Goal: Information Seeking & Learning: Learn about a topic

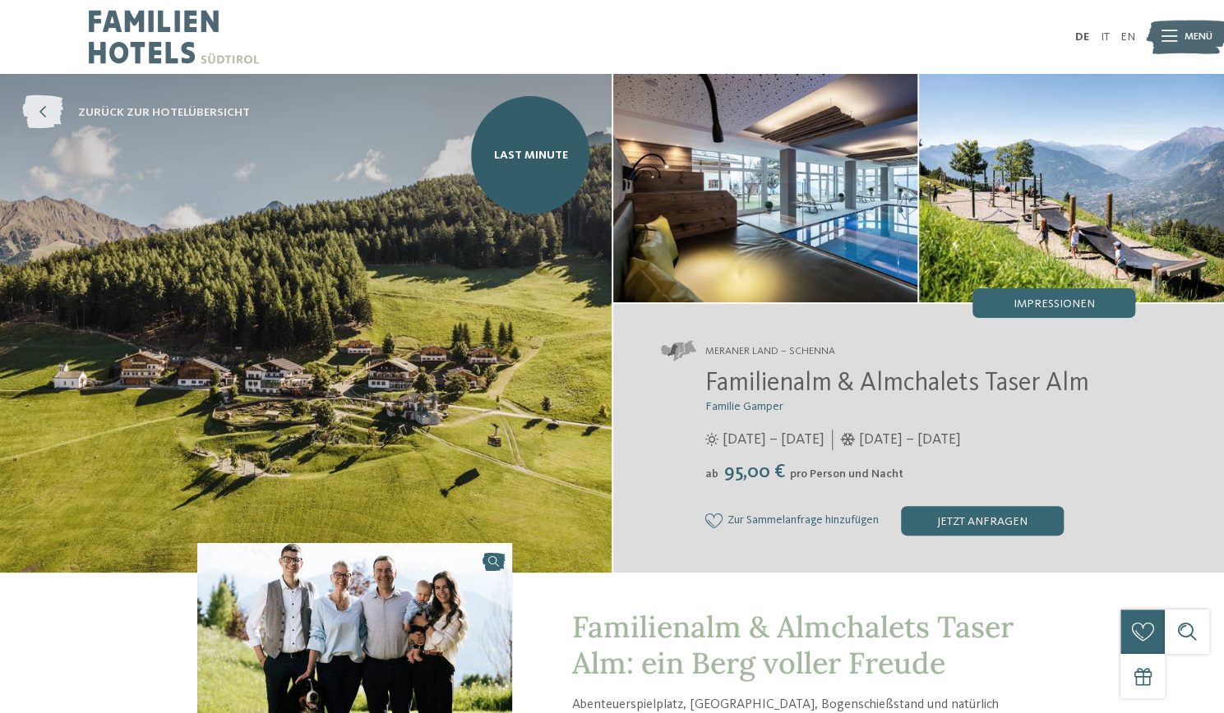
click at [145, 121] on span "zurück zur Hotelübersicht" at bounding box center [164, 112] width 172 height 16
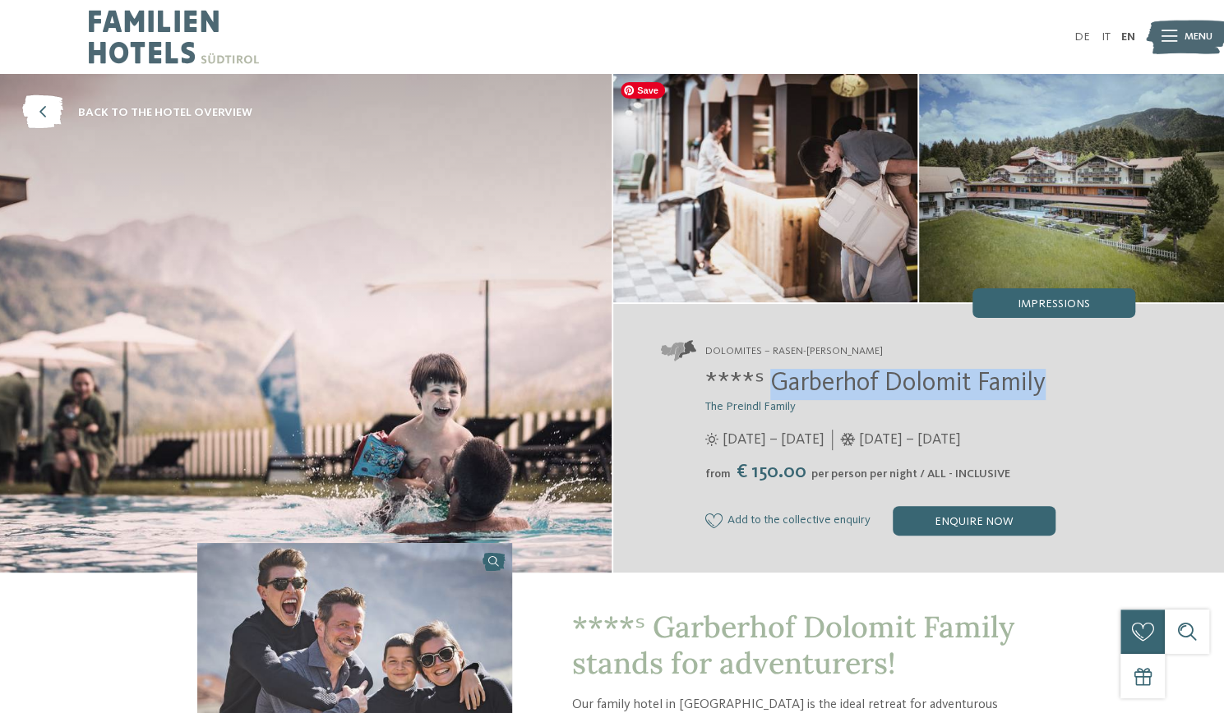
click at [749, 145] on img at bounding box center [765, 188] width 305 height 228
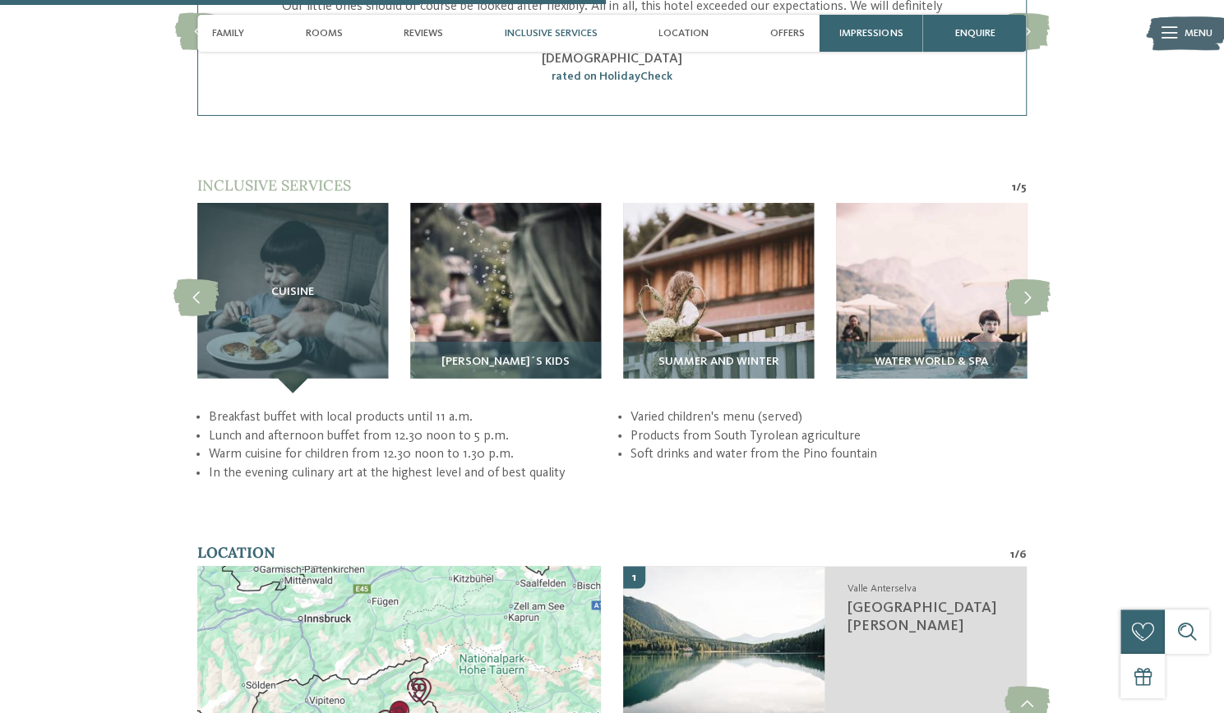
scroll to position [2773, 0]
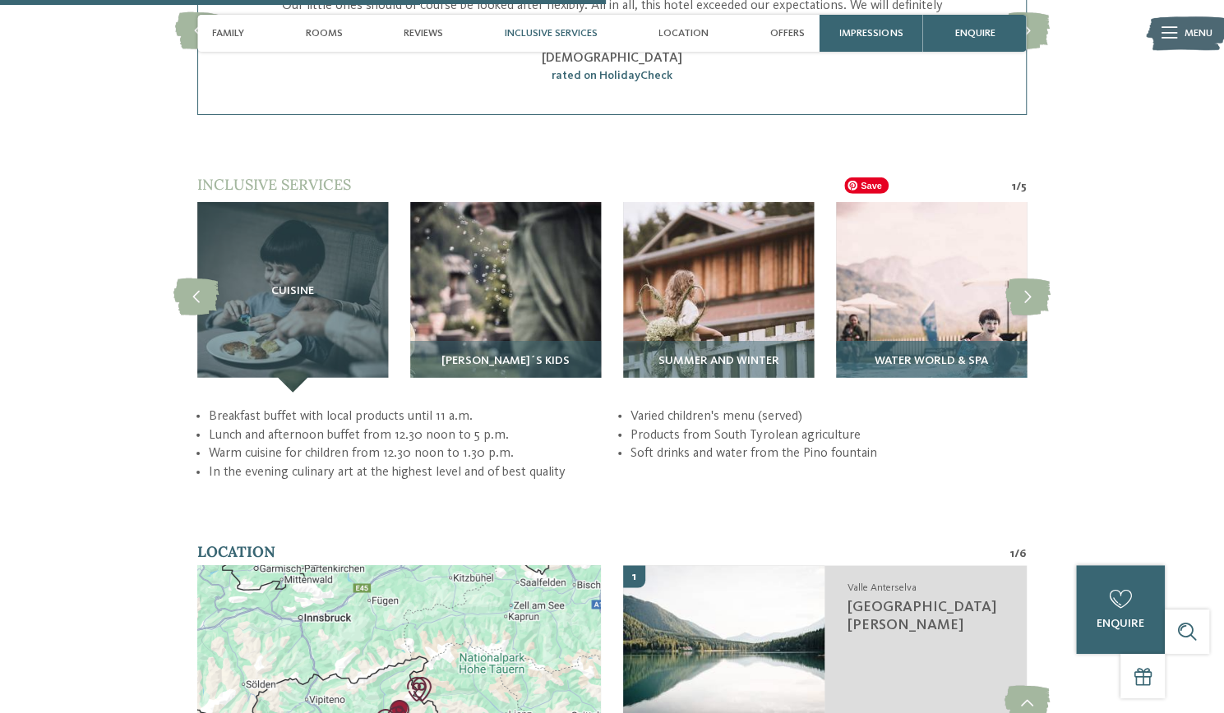
click at [932, 261] on img at bounding box center [931, 297] width 191 height 191
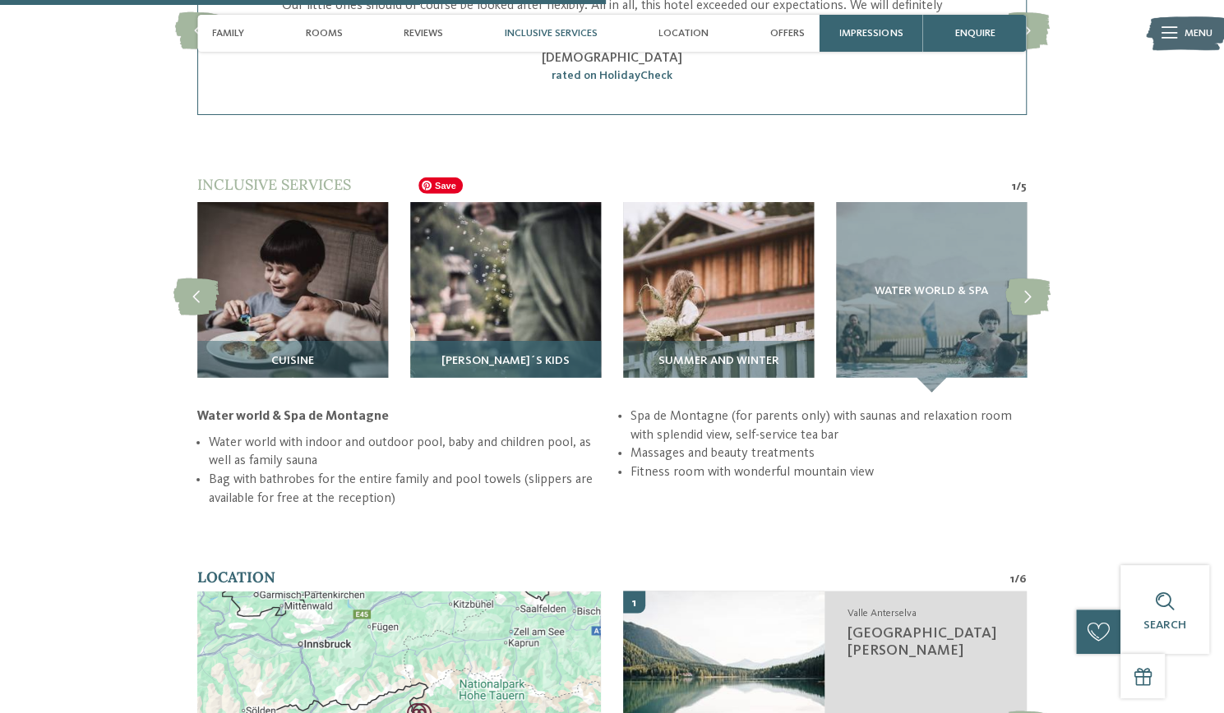
click at [521, 265] on img at bounding box center [505, 297] width 191 height 191
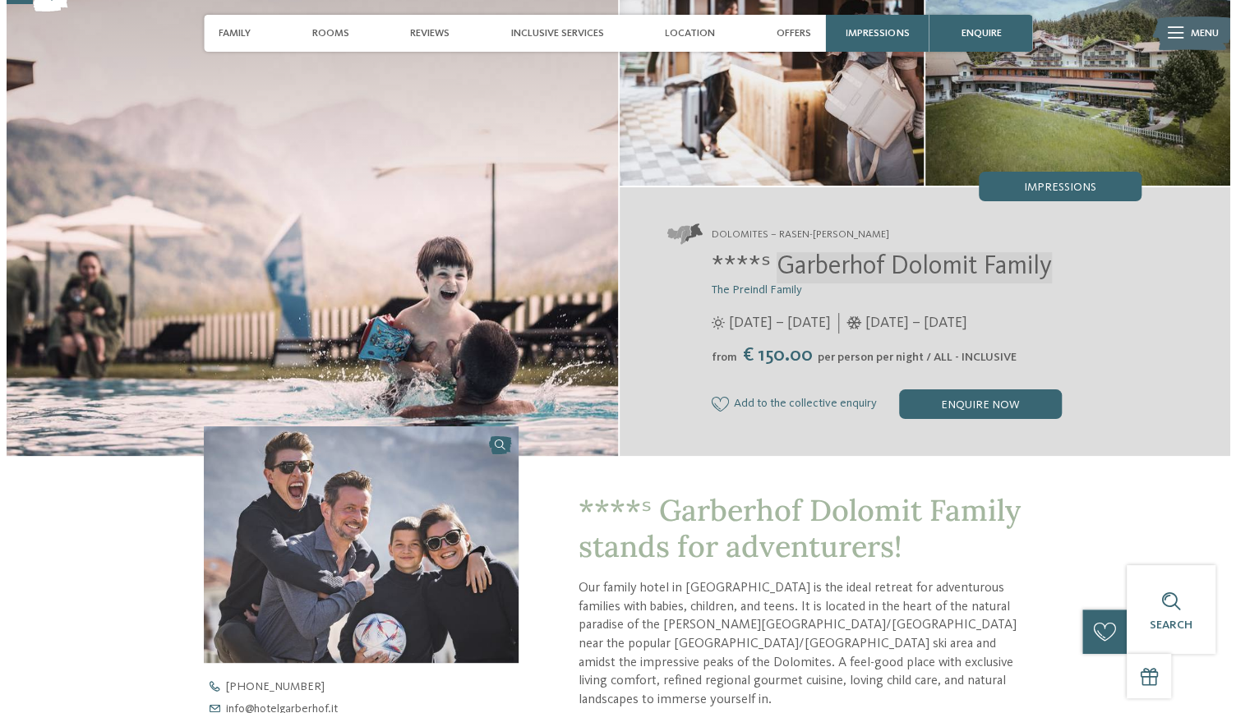
scroll to position [116, 0]
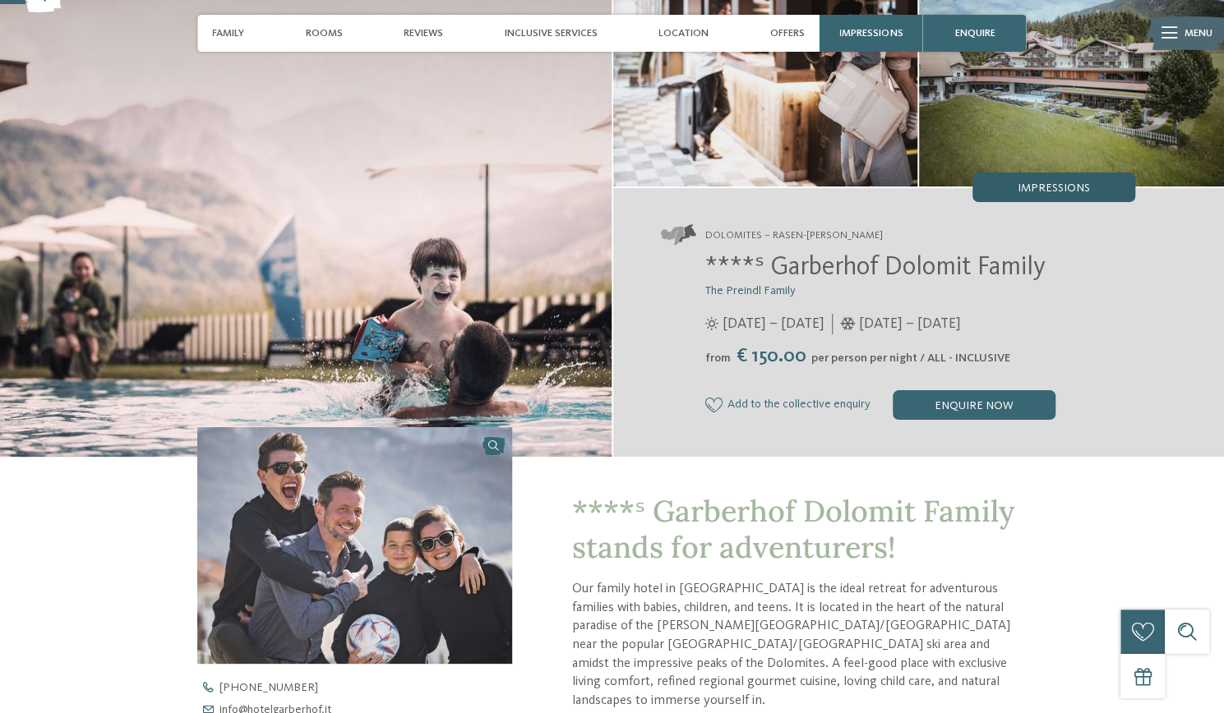
click at [1027, 186] on span "Impressions" at bounding box center [1053, 188] width 72 height 12
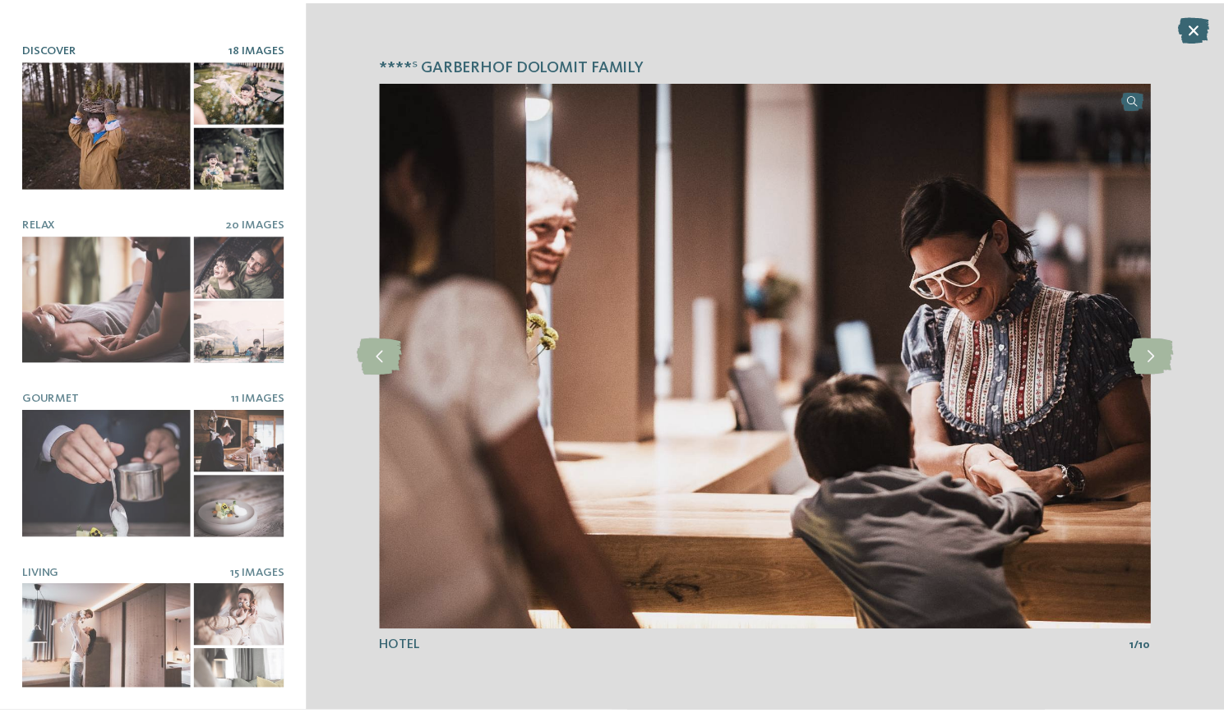
scroll to position [158, 0]
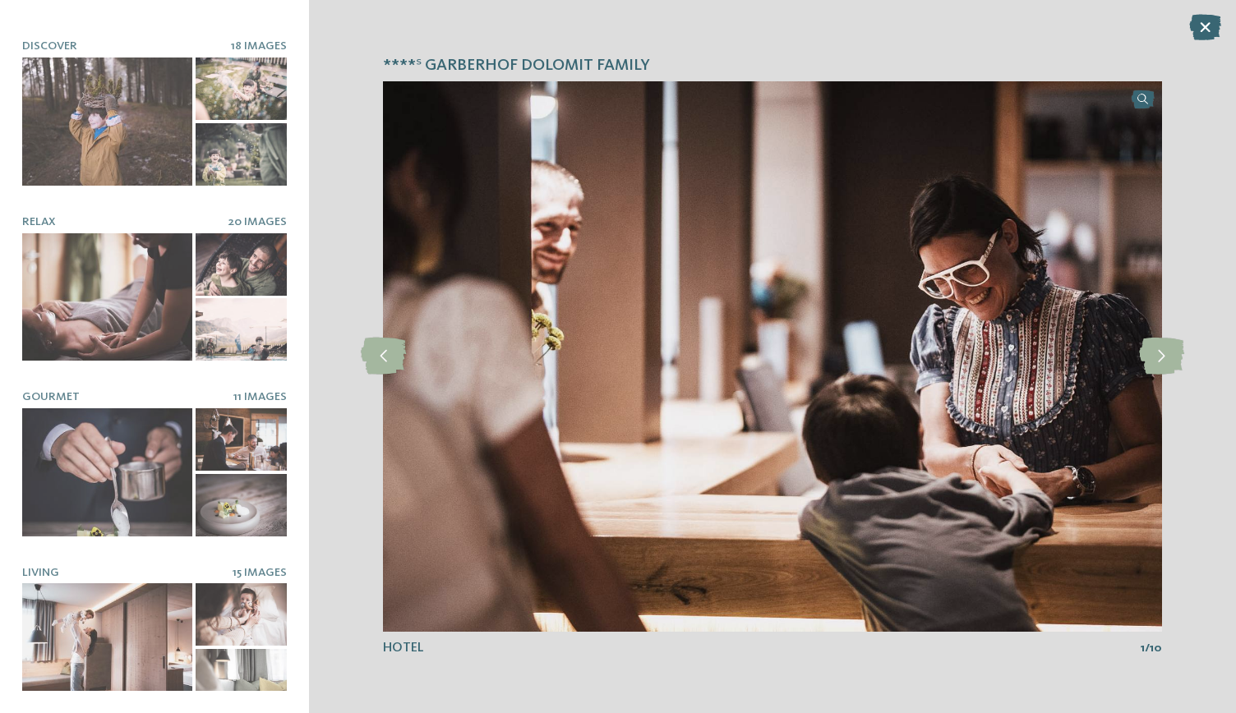
click at [1223, 22] on div "****ˢ Garberhof Dolomit Family slide 1 of 10 1 /" at bounding box center [772, 356] width 927 height 713
click at [1211, 25] on icon at bounding box center [1205, 27] width 32 height 26
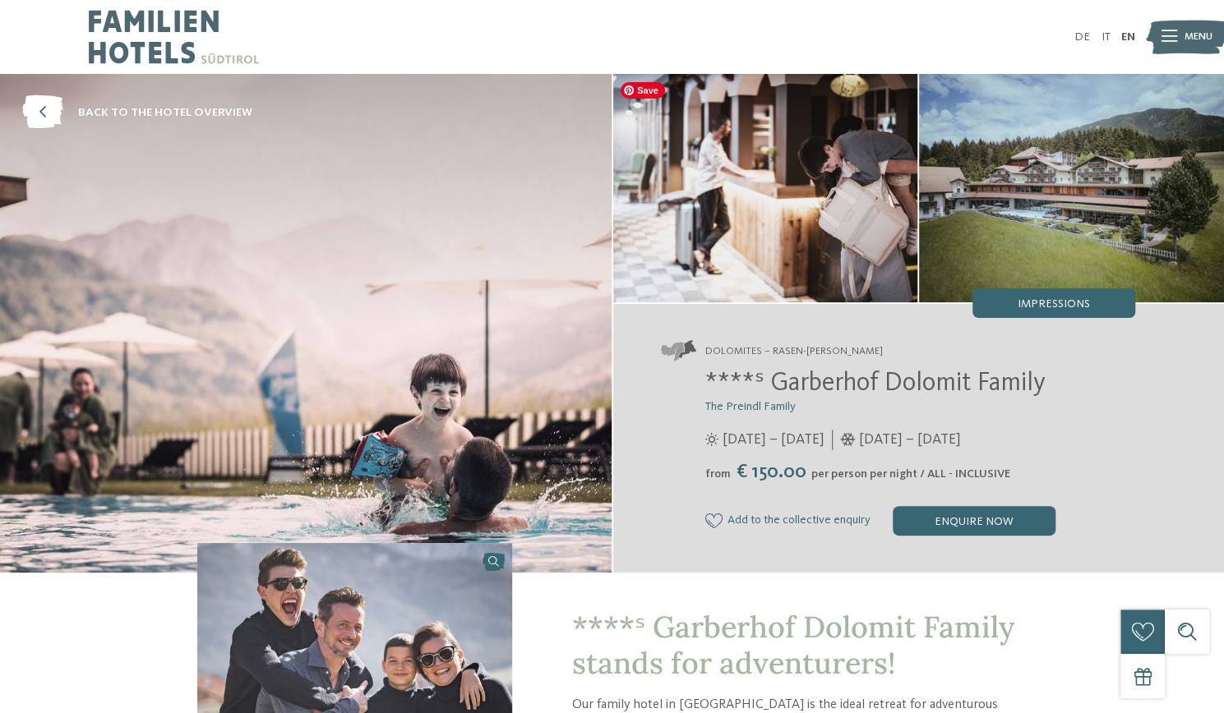
scroll to position [1, 0]
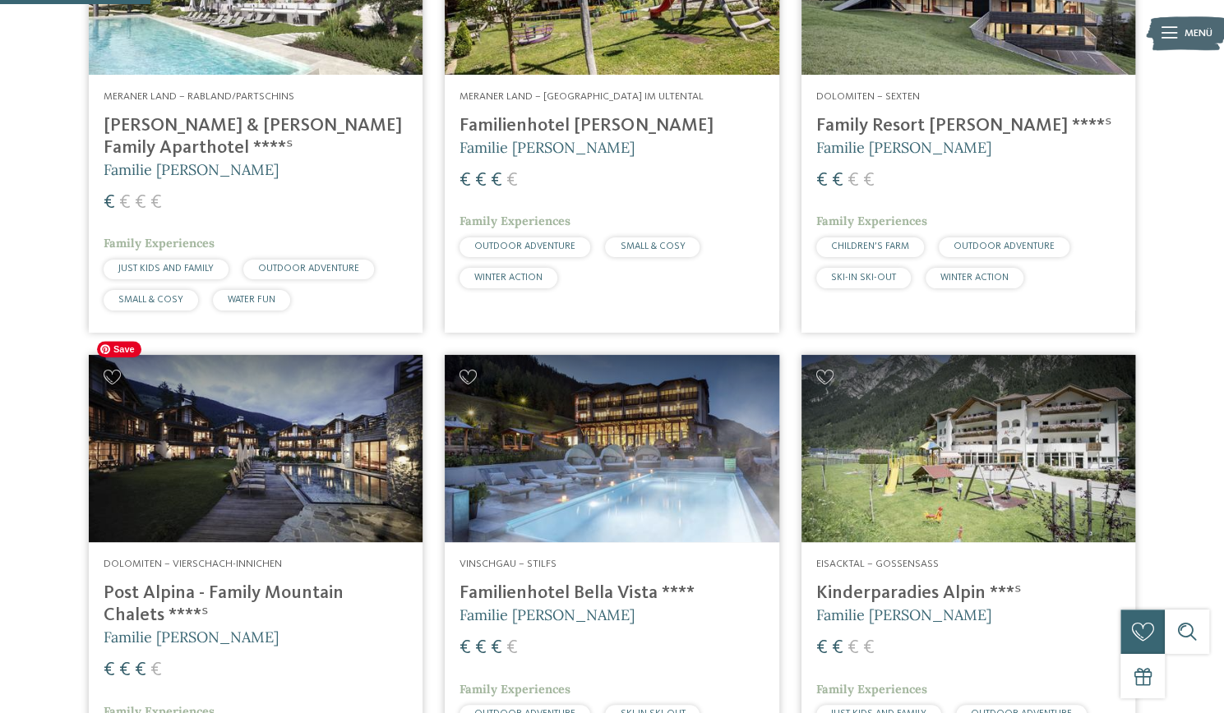
scroll to position [606, 0]
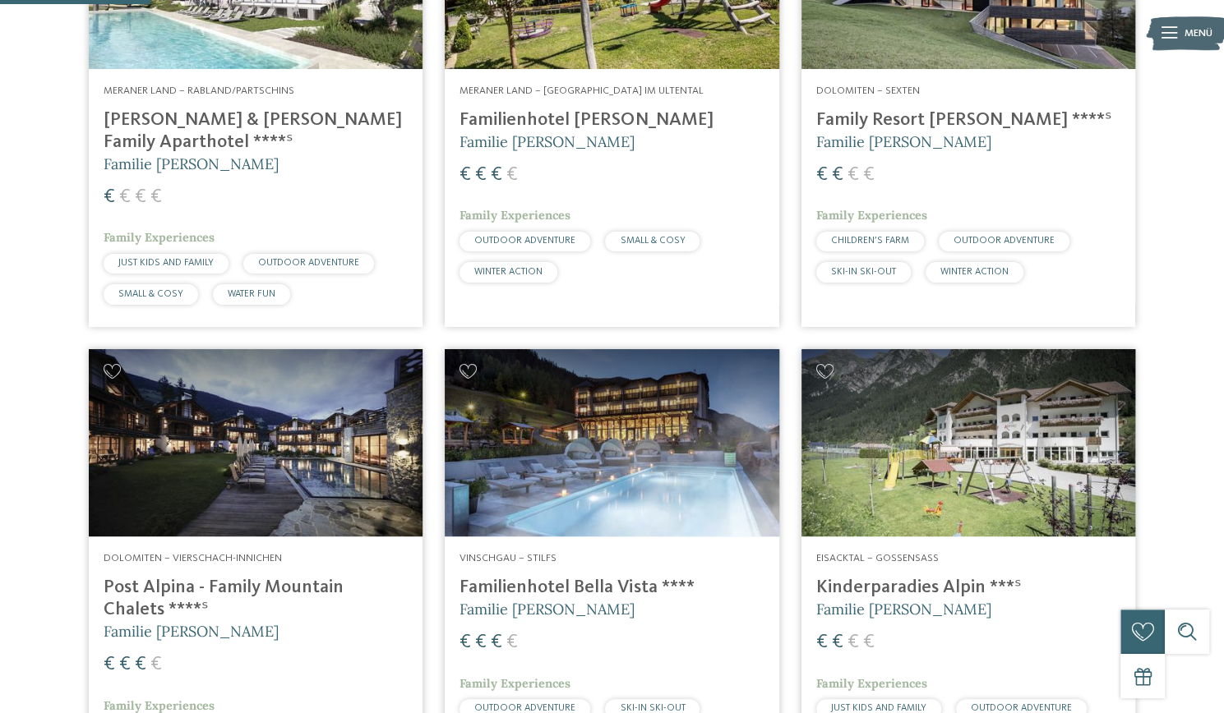
click at [580, 577] on h4 "Familienhotel Bella Vista ****" at bounding box center [611, 588] width 304 height 22
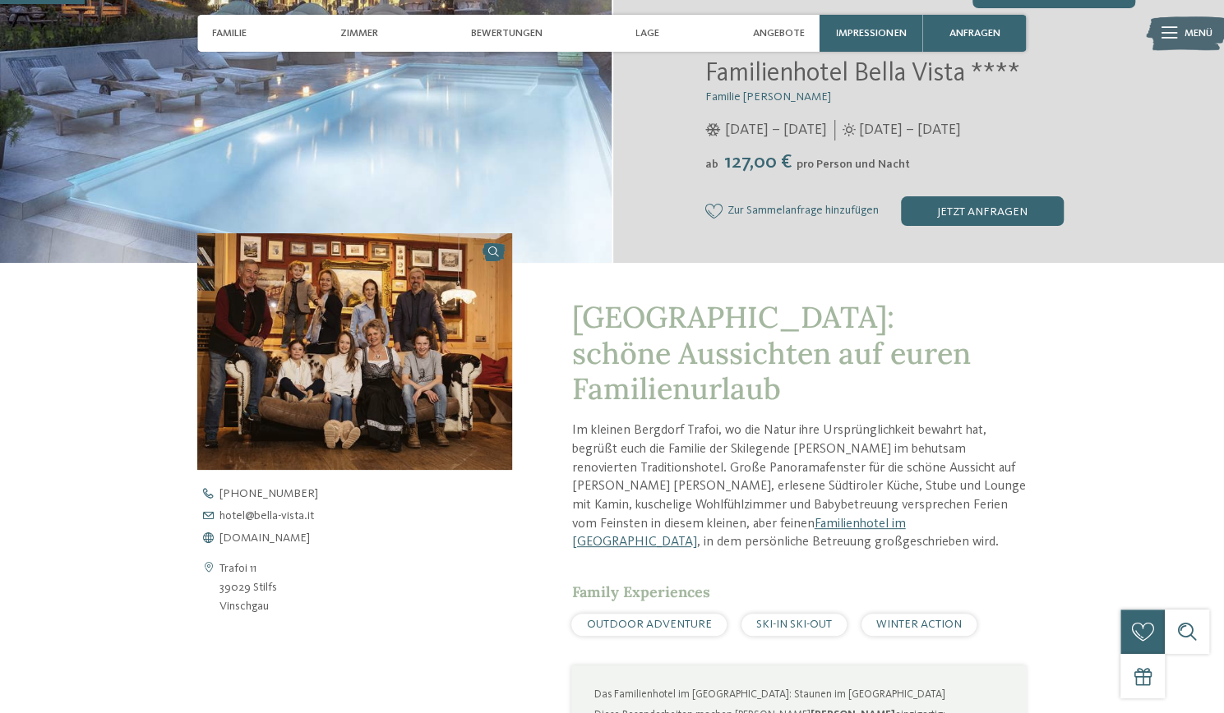
scroll to position [322, 0]
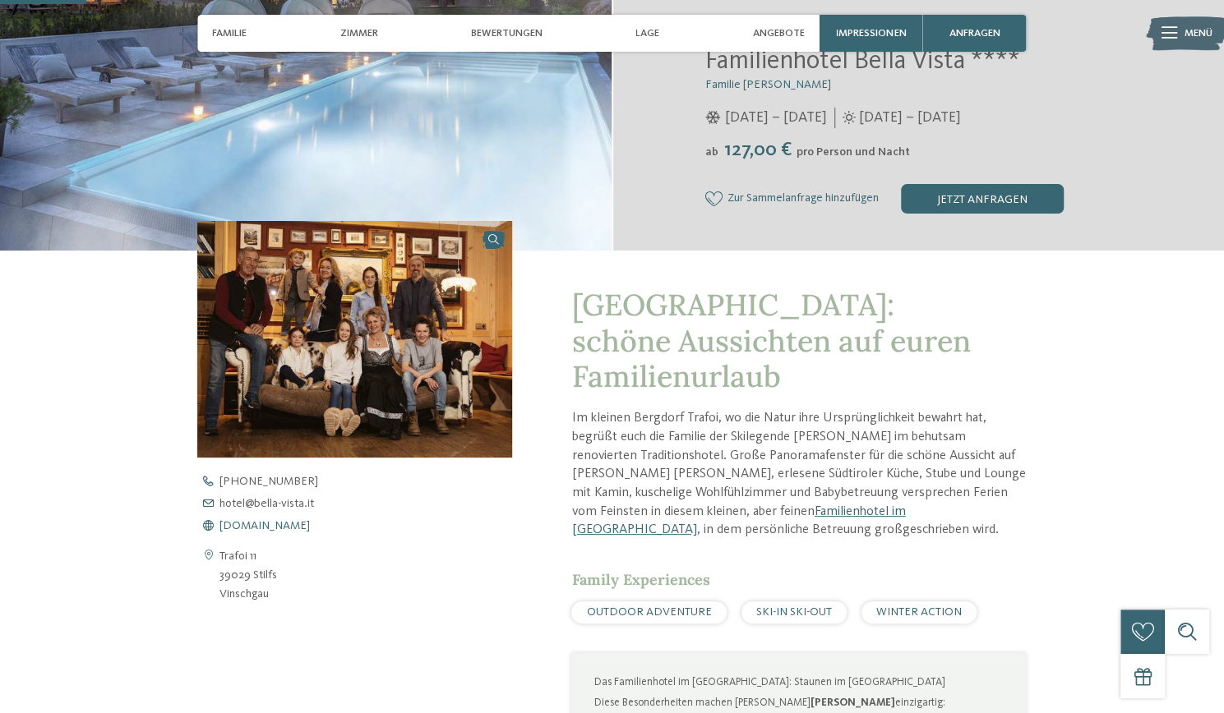
click at [277, 520] on span "www.bella-vista.it" at bounding box center [264, 526] width 90 height 12
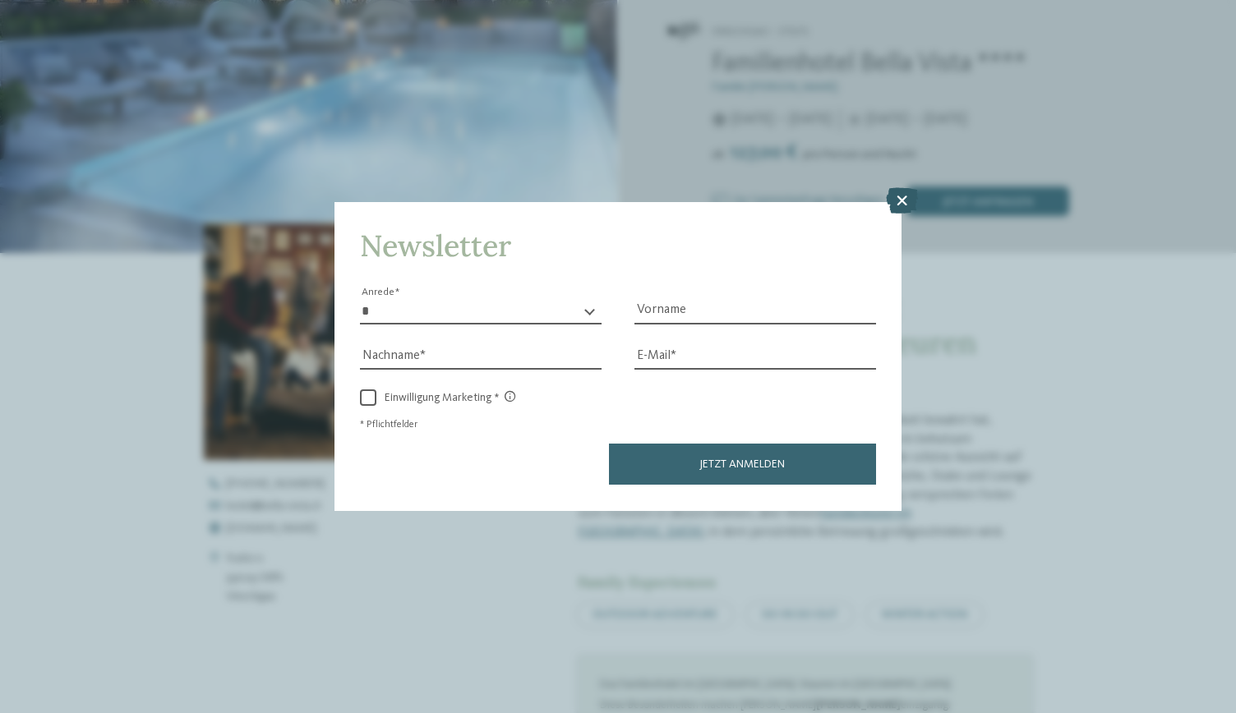
click at [901, 203] on icon at bounding box center [902, 201] width 32 height 26
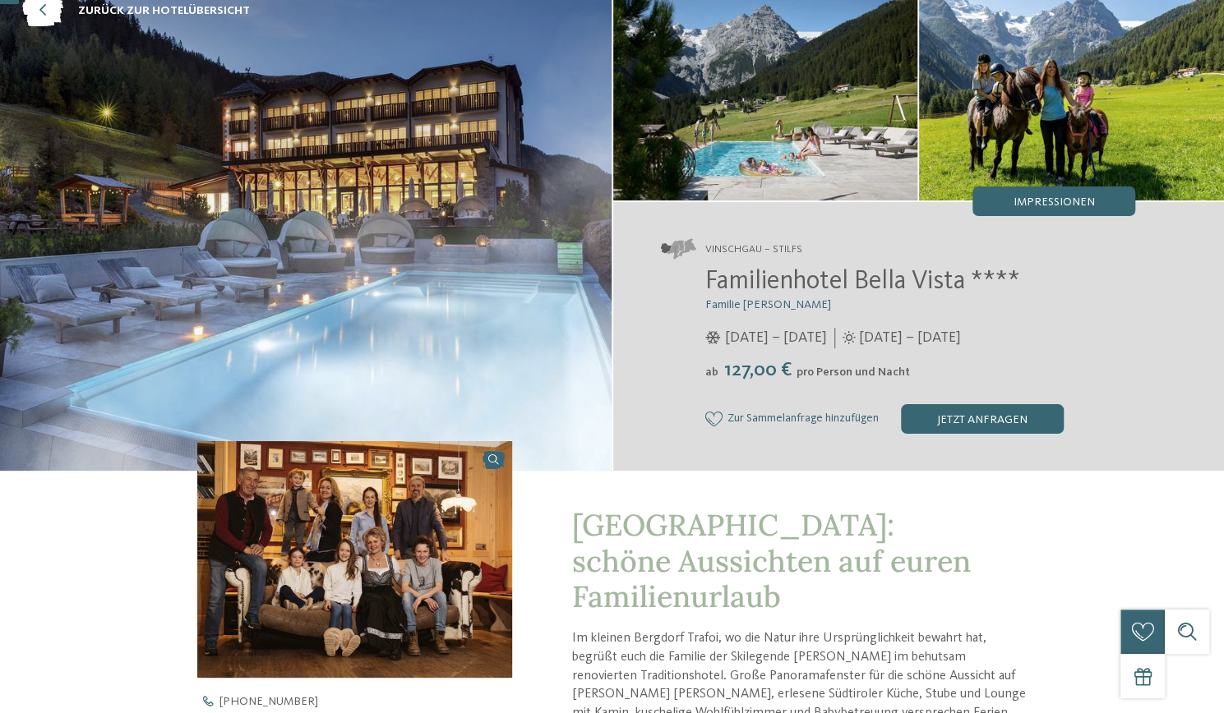
scroll to position [69, 0]
